Goal: Task Accomplishment & Management: Use online tool/utility

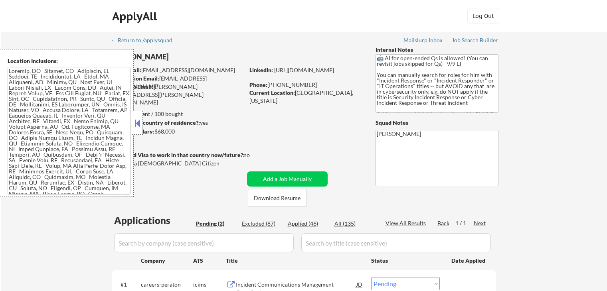
select select ""pending""
drag, startPoint x: 139, startPoint y: 126, endPoint x: 251, endPoint y: 85, distance: 119.3
click at [139, 126] on button at bounding box center [137, 123] width 9 height 12
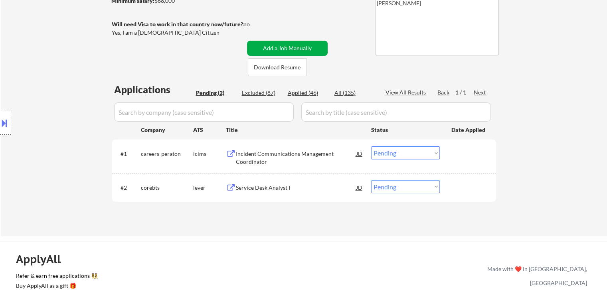
scroll to position [160, 0]
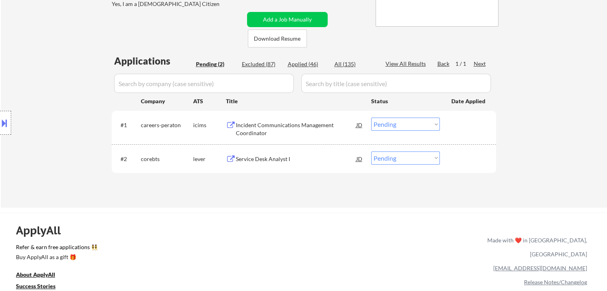
click at [260, 129] on div "Incident Communications Management Coordinator" at bounding box center [296, 129] width 120 height 16
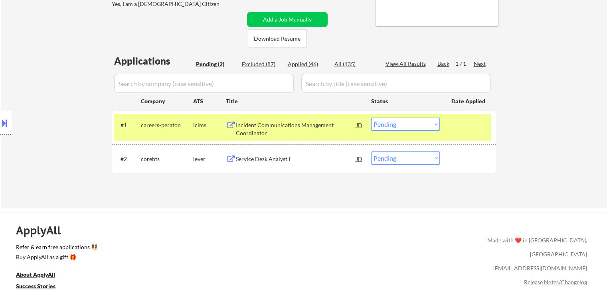
click at [269, 156] on div "Service Desk Analyst I" at bounding box center [296, 159] width 120 height 8
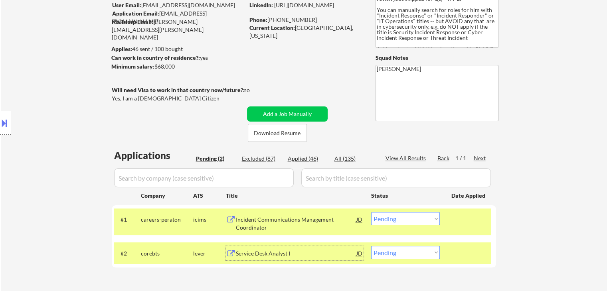
scroll to position [0, 0]
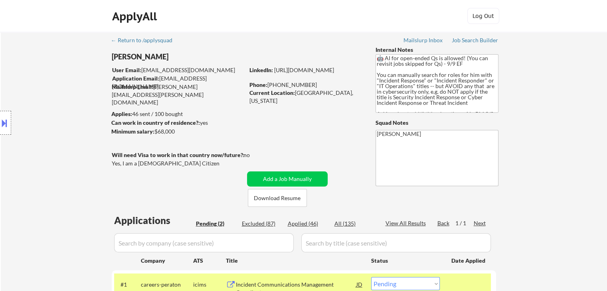
drag, startPoint x: 177, startPoint y: 134, endPoint x: 164, endPoint y: 134, distance: 12.8
click at [164, 134] on div "Minimum salary: $68,000" at bounding box center [177, 132] width 133 height 8
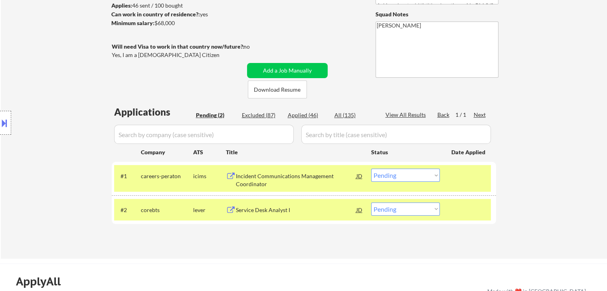
scroll to position [120, 0]
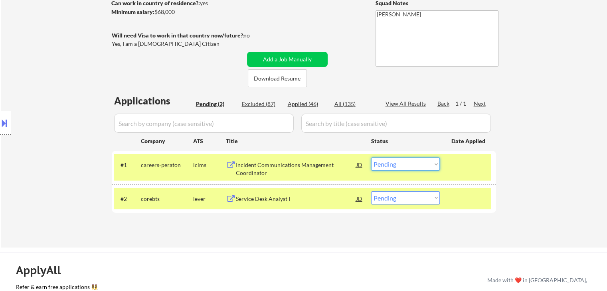
drag, startPoint x: 416, startPoint y: 166, endPoint x: 412, endPoint y: 165, distance: 4.4
click at [416, 166] on select "Choose an option... Pending Applied Excluded (Questions) Excluded (Expired) Exc…" at bounding box center [405, 164] width 69 height 13
click at [371, 158] on select "Choose an option... Pending Applied Excluded (Questions) Excluded (Expired) Exc…" at bounding box center [405, 164] width 69 height 13
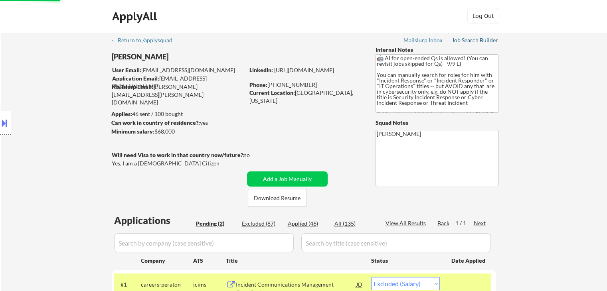
click at [471, 41] on div "Job Search Builder" at bounding box center [474, 40] width 47 height 6
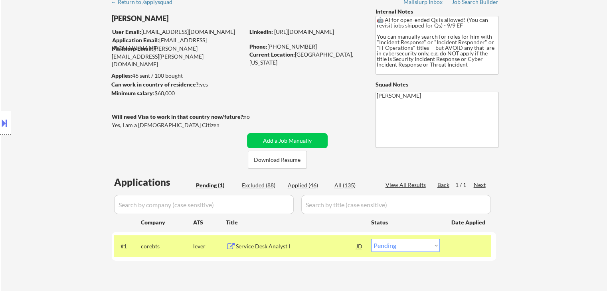
scroll to position [80, 0]
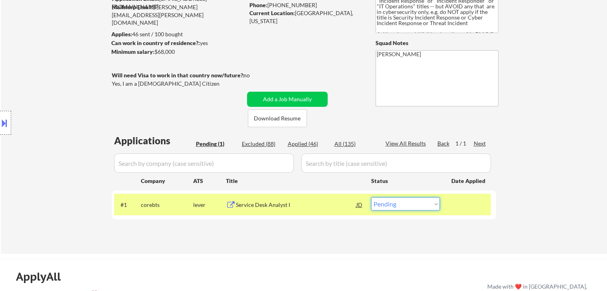
click at [417, 205] on select "Choose an option... Pending Applied Excluded (Questions) Excluded (Expired) Exc…" at bounding box center [405, 203] width 69 height 13
select select ""excluded__bad_match_""
click at [371, 197] on select "Choose an option... Pending Applied Excluded (Questions) Excluded (Expired) Exc…" at bounding box center [405, 203] width 69 height 13
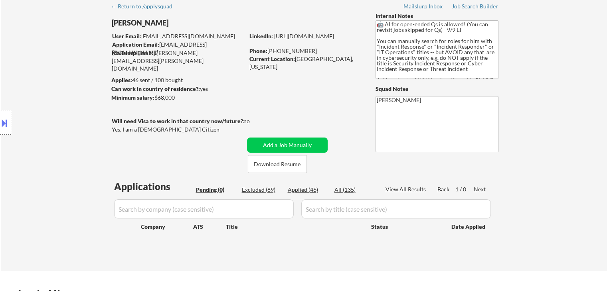
scroll to position [0, 0]
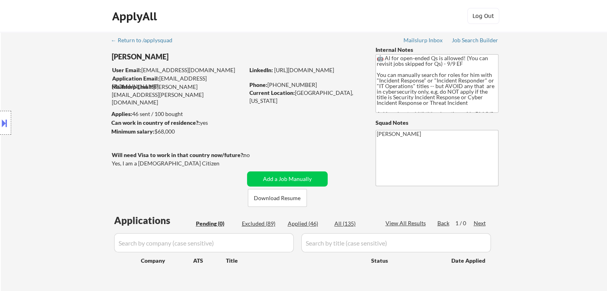
click at [75, 126] on div "Location Inclusions:" at bounding box center [71, 123] width 143 height 148
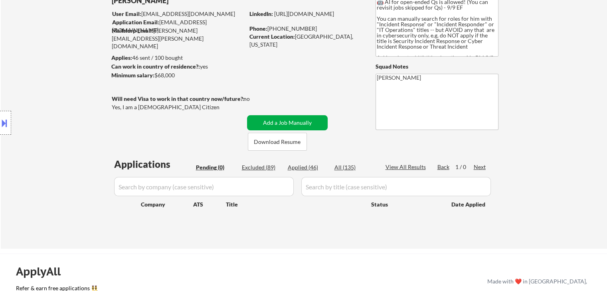
scroll to position [80, 0]
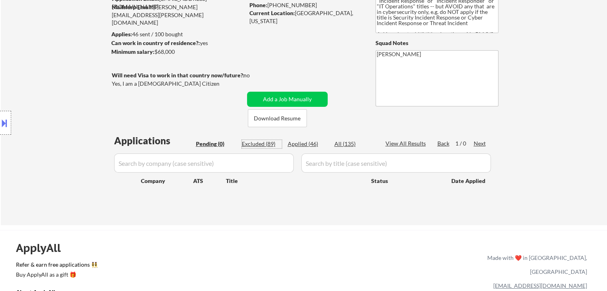
click at [254, 142] on div "Excluded (89)" at bounding box center [262, 144] width 40 height 8
click at [2, 126] on button at bounding box center [4, 122] width 9 height 13
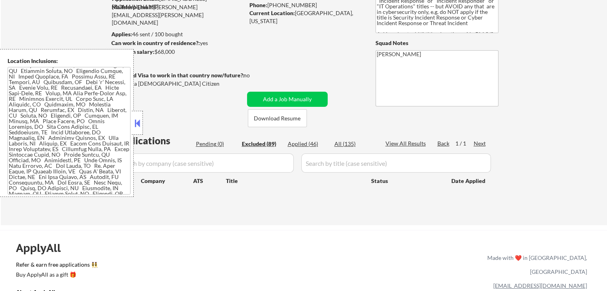
scroll to position [114, 0]
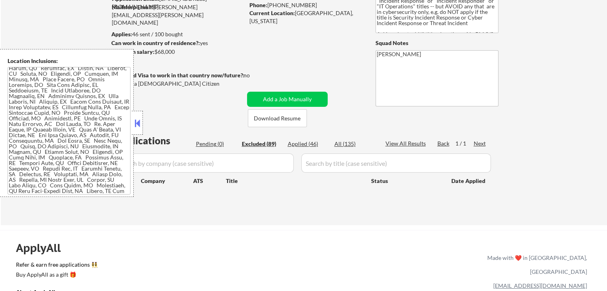
click at [138, 126] on button at bounding box center [137, 123] width 9 height 12
select select ""excluded__salary_""
select select ""excluded__location_""
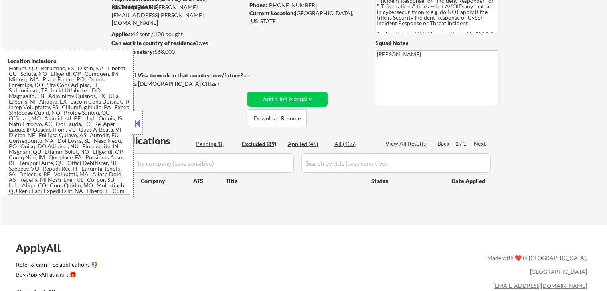
select select ""excluded__location_""
select select ""excluded__other_""
select select ""excluded__location_""
select select ""excluded""
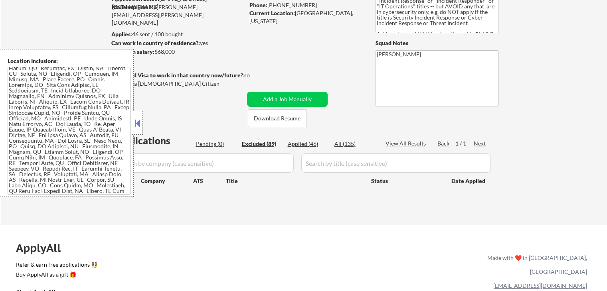
select select ""excluded__bad_match_""
select select ""excluded__location_""
select select ""excluded__expired_""
select select ""excluded__bad_match_""
select select ""excluded__location_""
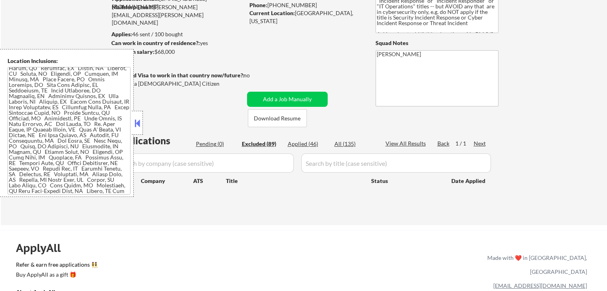
select select ""excluded__expired_""
select select ""excluded__location_""
select select ""excluded""
select select ""excluded__expired_""
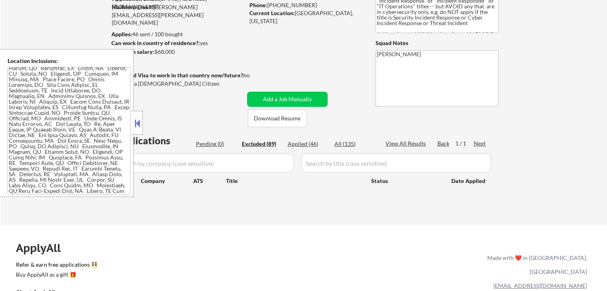
select select ""excluded__location_""
select select ""excluded__expired_""
select select ""excluded__location_""
select select ""excluded__expired_""
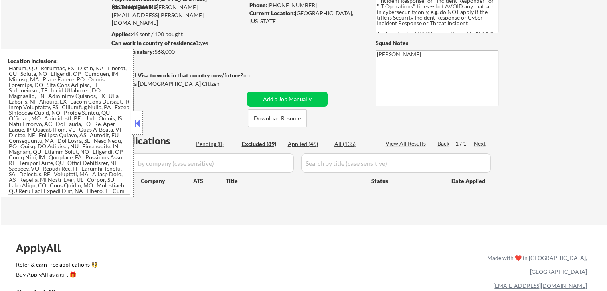
select select ""excluded__bad_match_""
select select ""excluded__location_""
select select ""excluded__other_""
select select ""excluded__location_""
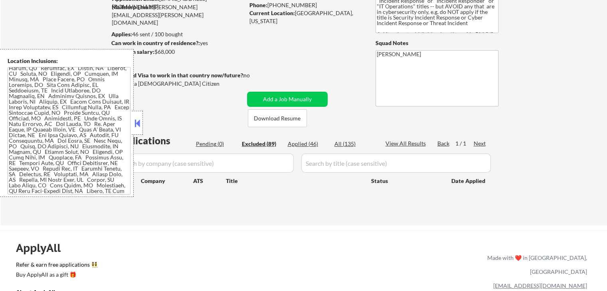
select select ""excluded__salary_""
select select ""excluded__location_""
select select ""excluded__bad_match_""
select select ""excluded__location_""
select select ""excluded__expired_""
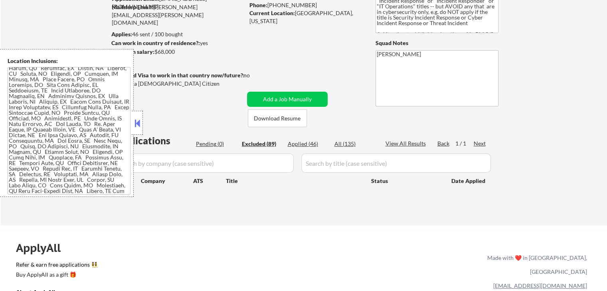
select select ""excluded__location_""
select select ""excluded__bad_match_""
select select ""excluded__expired_""
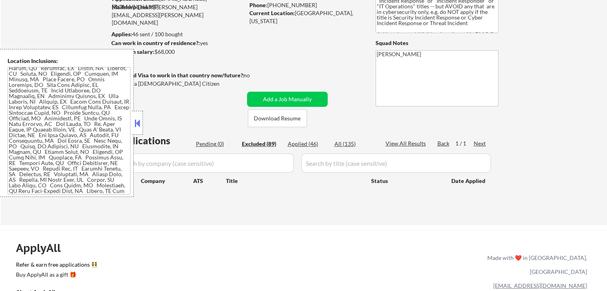
select select ""excluded__location_""
select select ""excluded__expired_""
select select ""excluded__salary_""
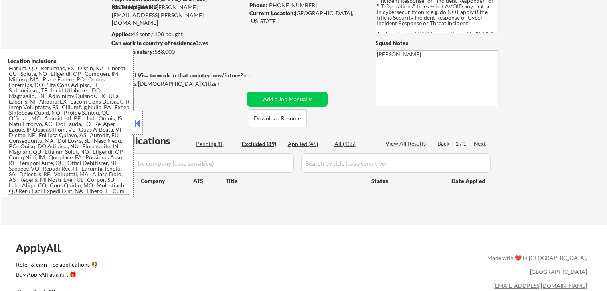
select select ""excluded__location_""
select select ""excluded__expired_""
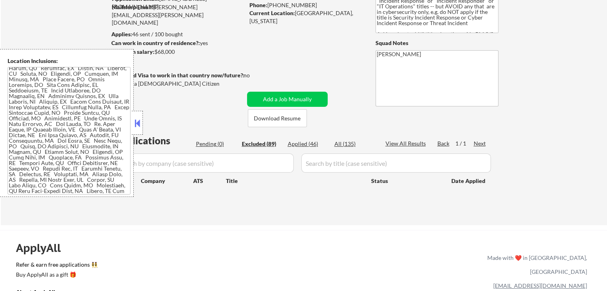
select select ""excluded__salary_""
select select ""excluded__other_""
select select ""excluded__location_""
select select ""excluded__other_""
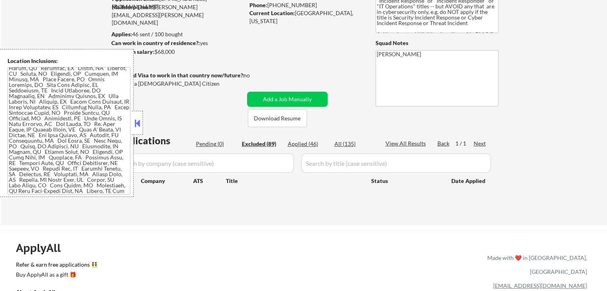
select select ""excluded__expired_""
select select ""excluded__location_""
select select ""excluded__bad_match_""
select select ""excluded__expired_""
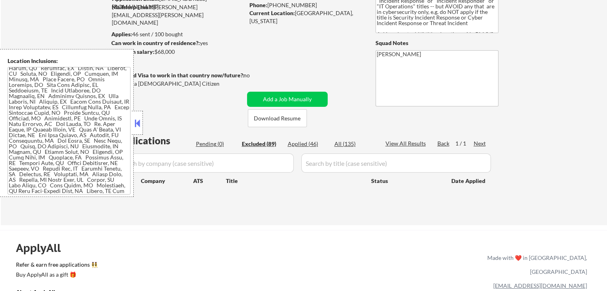
select select ""excluded__salary_""
select select ""excluded__bad_match_""
select select ""excluded__expired_""
select select ""excluded__bad_match_""
select select ""excluded__location_""
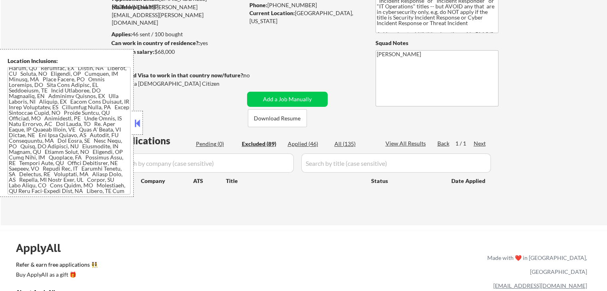
select select ""excluded__expired_""
select select ""excluded__bad_match_""
select select ""excluded__location_""
select select ""excluded__expired_""
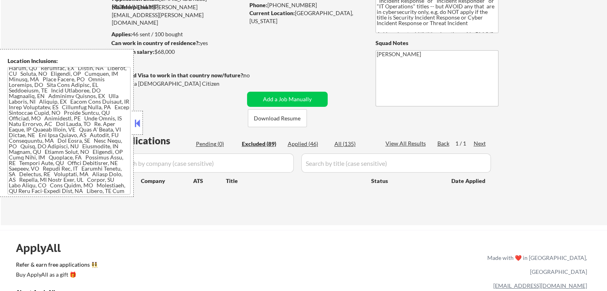
select select ""excluded__location_""
select select ""excluded__expired_""
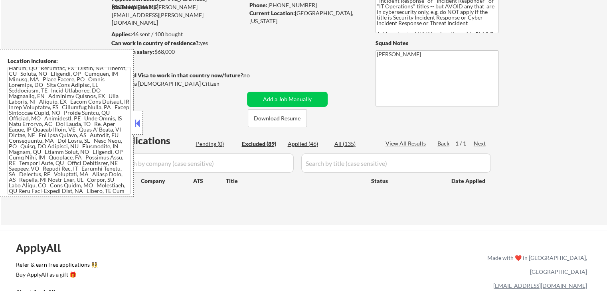
select select ""excluded__bad_match_""
select select ""excluded__expired_""
select select ""excluded""
select select ""excluded__location_""
select select ""excluded__expired_""
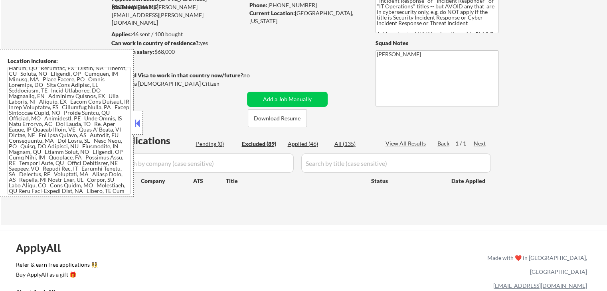
select select ""excluded__other_""
select select ""excluded__location_""
select select ""excluded__salary_""
select select ""excluded__location_""
select select ""excluded""
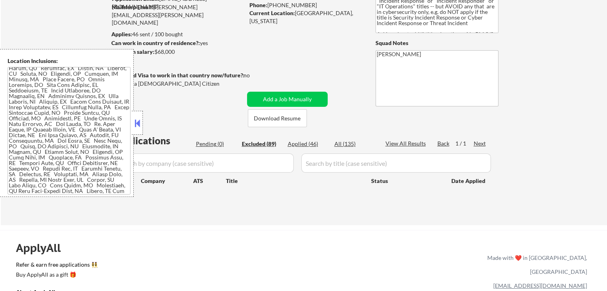
select select ""excluded__location_""
select select ""excluded__expired_""
select select ""excluded__location_""
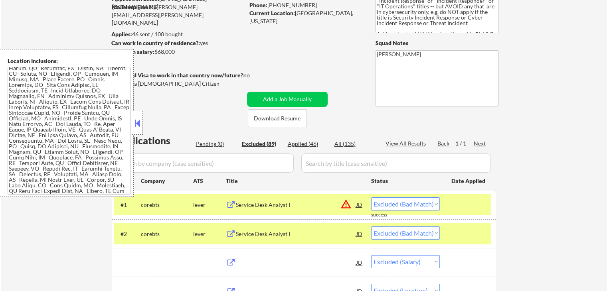
select select ""excluded__location_""
select select ""excluded__expired_""
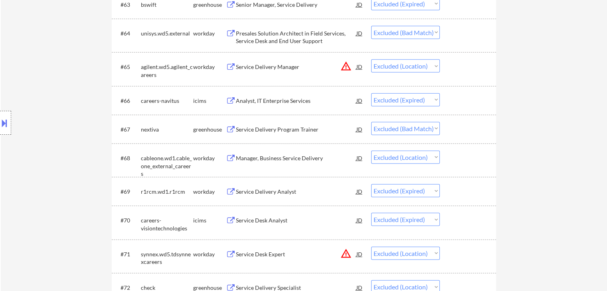
scroll to position [2273, 0]
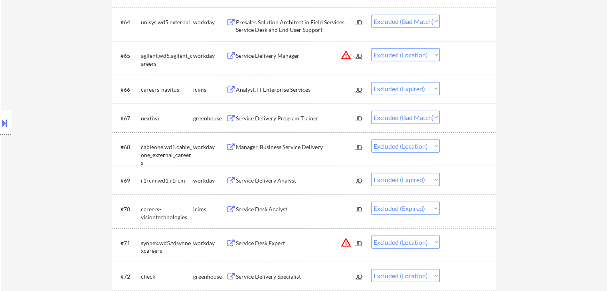
click at [51, 77] on div "Location Inclusions:" at bounding box center [71, 123] width 143 height 148
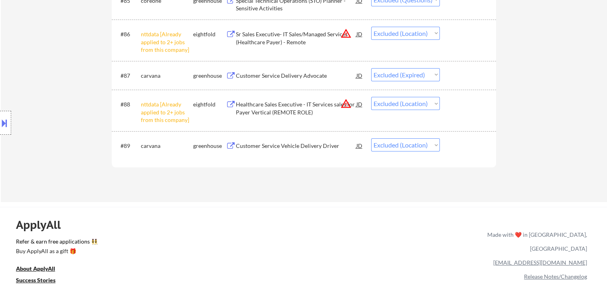
scroll to position [2991, 0]
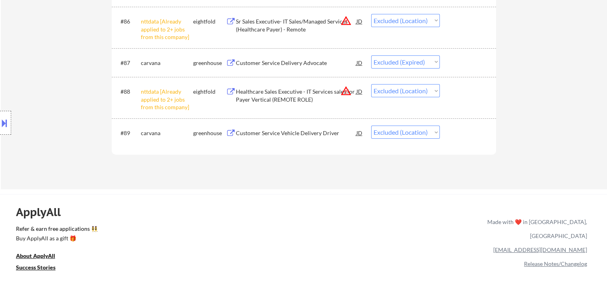
drag, startPoint x: 59, startPoint y: 48, endPoint x: 135, endPoint y: 76, distance: 81.0
click at [34, 79] on div "Location Inclusions:" at bounding box center [71, 123] width 143 height 148
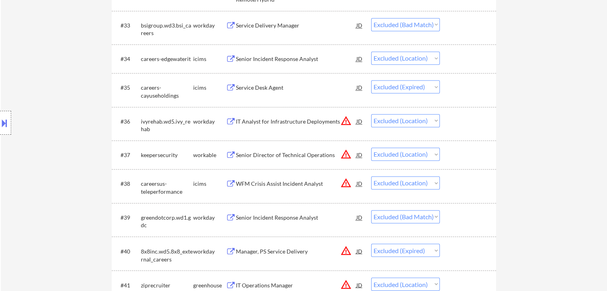
scroll to position [997, 0]
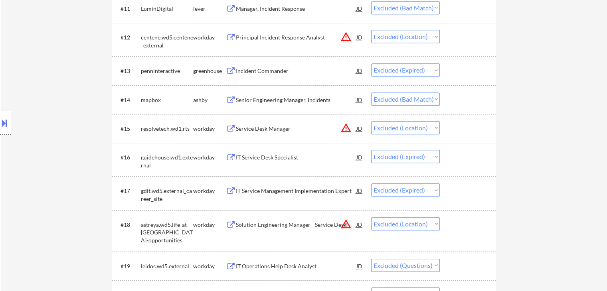
click at [50, 126] on div "Location Inclusions:" at bounding box center [71, 123] width 143 height 148
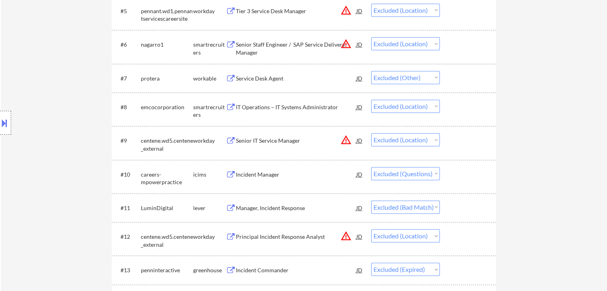
click at [77, 132] on div "Location Inclusions:" at bounding box center [71, 123] width 143 height 148
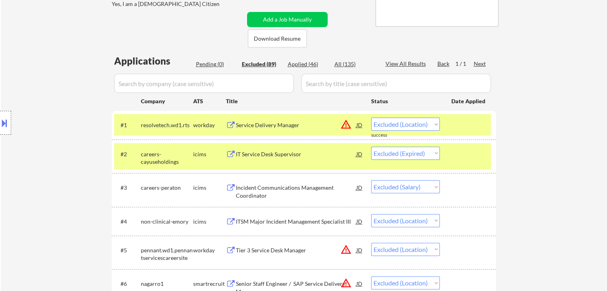
click at [71, 129] on div "Location Inclusions:" at bounding box center [71, 123] width 143 height 148
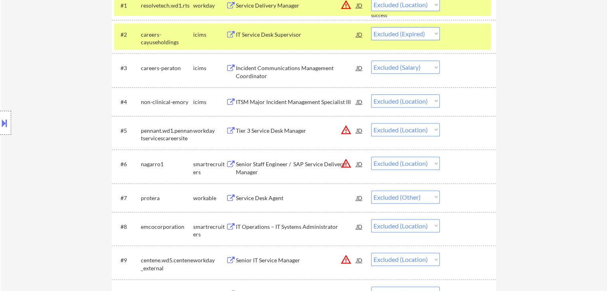
click at [62, 126] on div "Location Inclusions:" at bounding box center [71, 123] width 143 height 148
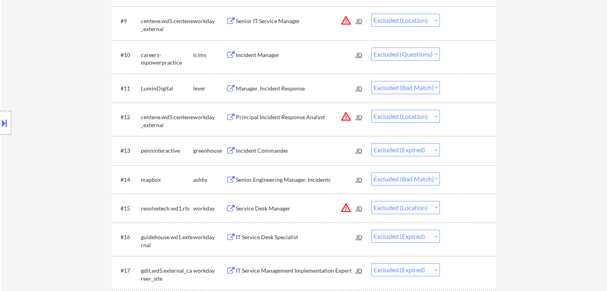
click at [60, 142] on div "Location Inclusions:" at bounding box center [71, 123] width 143 height 148
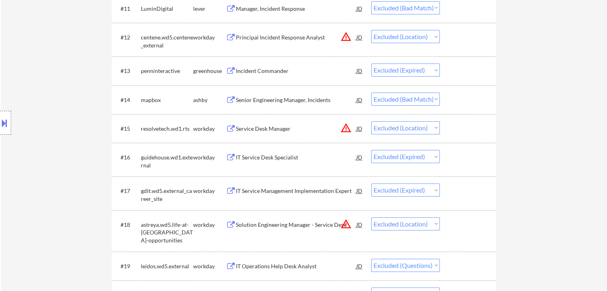
click at [67, 141] on div "Location Inclusions:" at bounding box center [71, 123] width 143 height 148
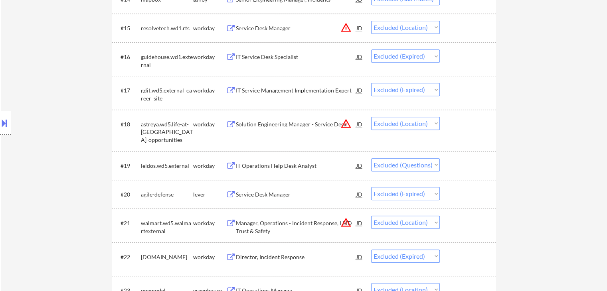
scroll to position [718, 0]
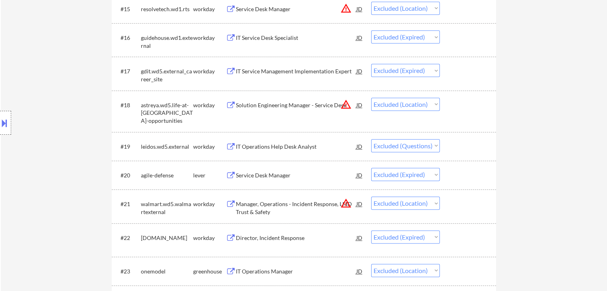
click at [75, 98] on div "Location Inclusions:" at bounding box center [71, 123] width 143 height 148
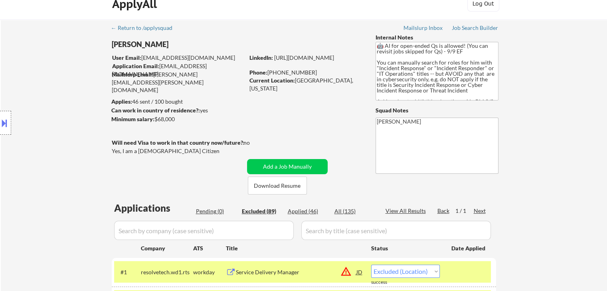
scroll to position [0, 0]
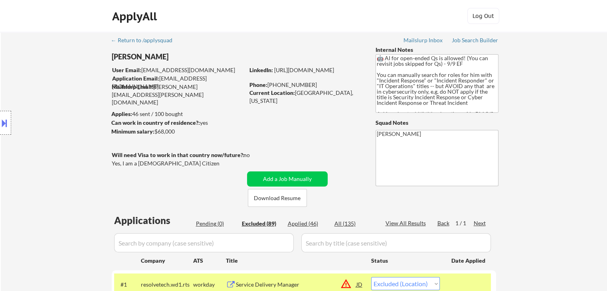
click at [73, 110] on div "Location Inclusions:" at bounding box center [71, 123] width 143 height 148
click at [32, 94] on div "Location Inclusions:" at bounding box center [71, 123] width 143 height 148
click at [46, 130] on div "Location Inclusions:" at bounding box center [71, 123] width 143 height 148
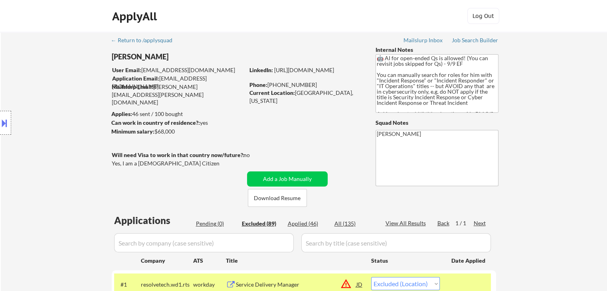
click at [45, 152] on div "Location Inclusions:" at bounding box center [71, 123] width 143 height 148
click at [45, 153] on div "Location Inclusions:" at bounding box center [71, 123] width 143 height 148
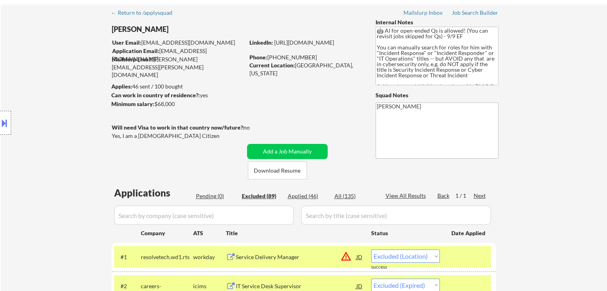
scroll to position [40, 0]
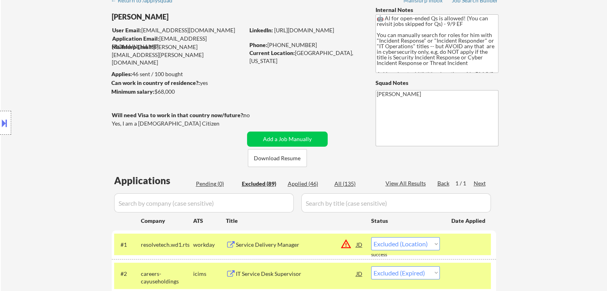
click at [53, 146] on div "Location Inclusions:" at bounding box center [71, 123] width 143 height 148
click at [53, 133] on div "Location Inclusions:" at bounding box center [71, 123] width 143 height 148
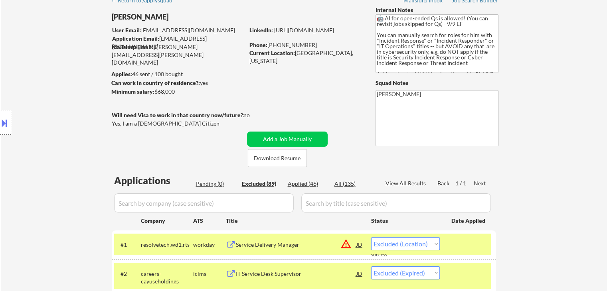
click at [53, 133] on div "Location Inclusions:" at bounding box center [71, 123] width 143 height 148
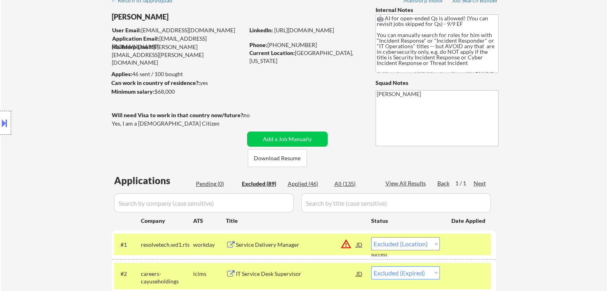
click at [51, 133] on div "Location Inclusions:" at bounding box center [71, 123] width 143 height 148
click at [41, 119] on div "Location Inclusions:" at bounding box center [71, 123] width 143 height 148
click at [57, 140] on div "Location Inclusions:" at bounding box center [71, 123] width 143 height 148
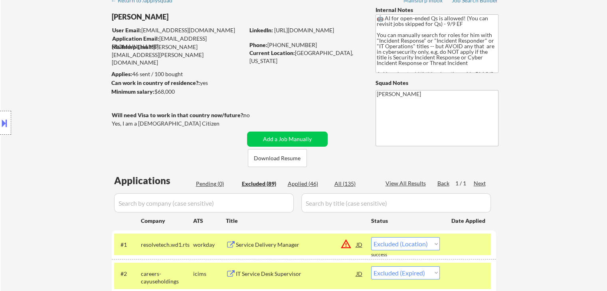
click at [57, 140] on div "Location Inclusions:" at bounding box center [71, 123] width 143 height 148
click at [59, 140] on div "Location Inclusions:" at bounding box center [71, 123] width 143 height 148
click at [61, 138] on div "Location Inclusions:" at bounding box center [71, 123] width 143 height 148
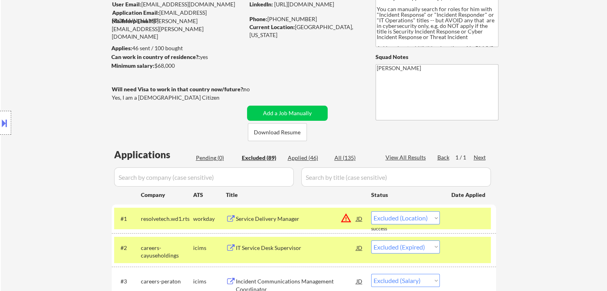
scroll to position [80, 0]
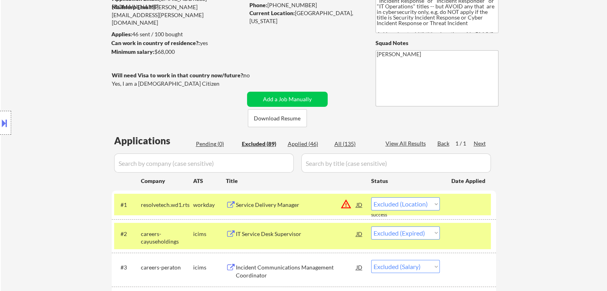
click at [56, 125] on div "Location Inclusions:" at bounding box center [71, 123] width 143 height 148
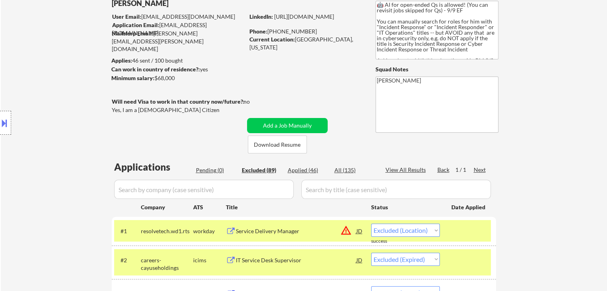
scroll to position [40, 0]
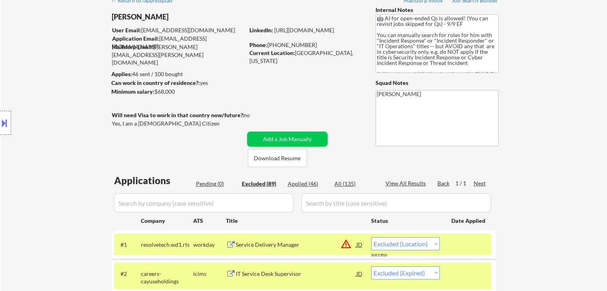
click at [69, 111] on div "Location Inclusions:" at bounding box center [71, 123] width 143 height 148
click at [213, 184] on div "Pending (0)" at bounding box center [216, 184] width 40 height 8
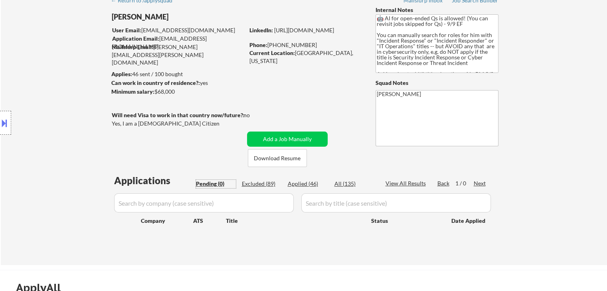
click at [63, 116] on div "Location Inclusions:" at bounding box center [71, 123] width 143 height 148
click at [60, 112] on div "Location Inclusions:" at bounding box center [71, 123] width 143 height 148
click at [49, 75] on div "Location Inclusions:" at bounding box center [71, 123] width 143 height 148
